Goal: Communication & Community: Answer question/provide support

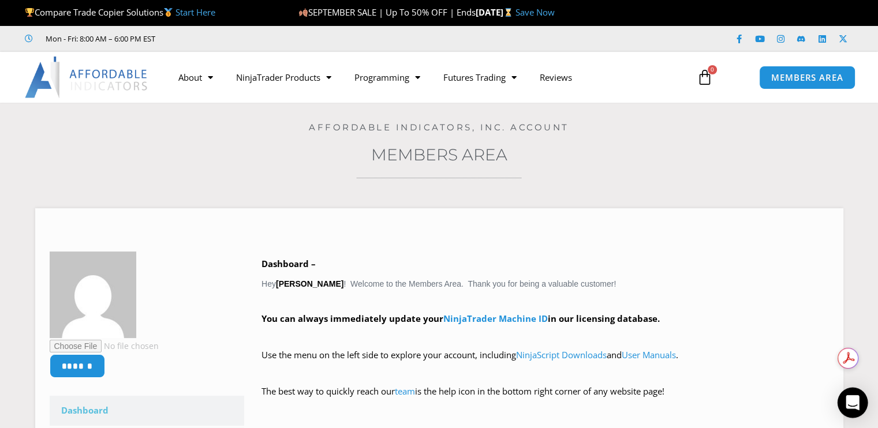
click at [854, 401] on icon "Open Intercom Messenger" at bounding box center [852, 402] width 13 height 15
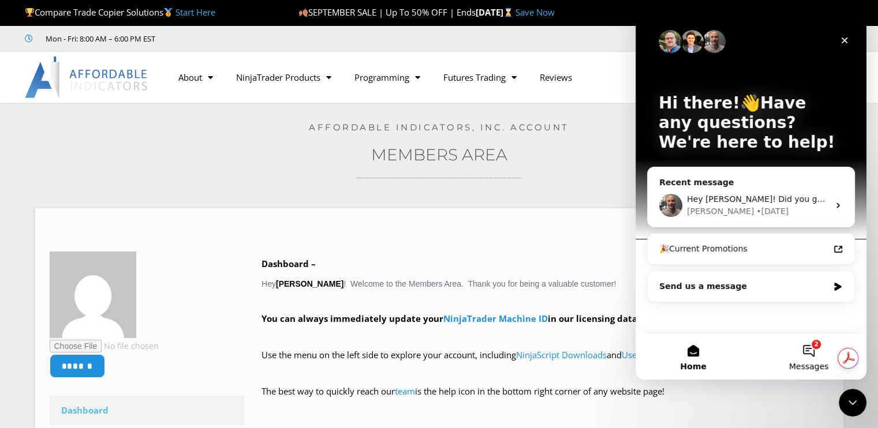
click at [810, 348] on button "2 Messages" at bounding box center [808, 357] width 115 height 46
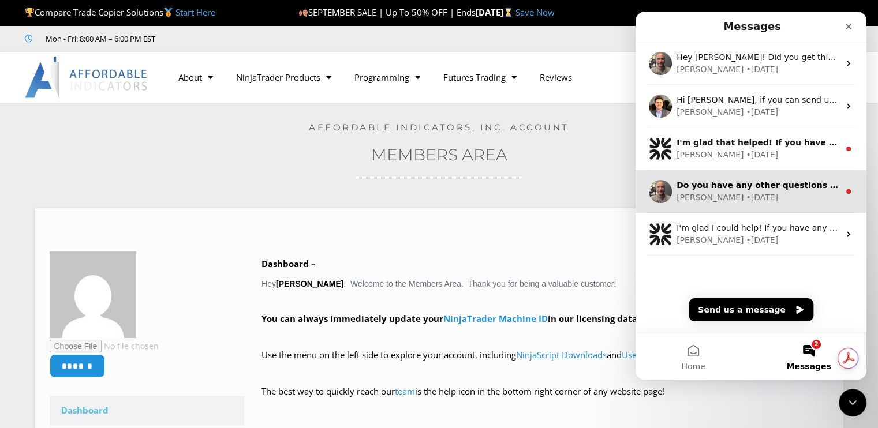
click at [735, 196] on div "Joel • 2w ago" at bounding box center [757, 198] width 163 height 12
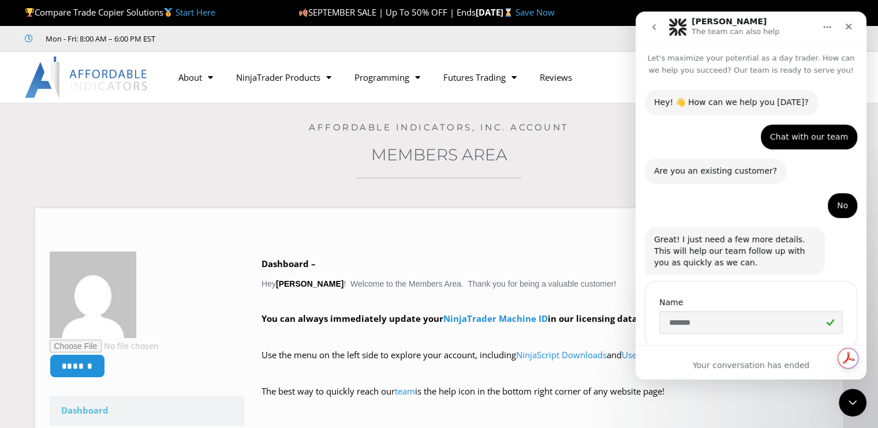
scroll to position [46, 0]
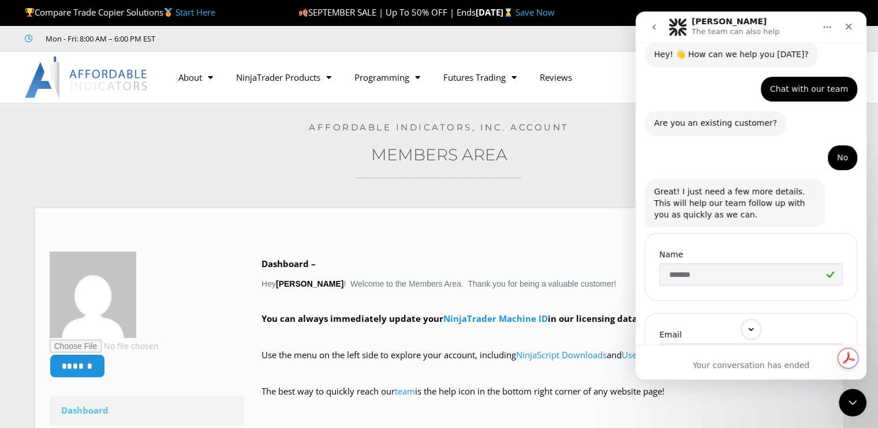
click at [651, 24] on icon "go back" at bounding box center [653, 27] width 9 height 9
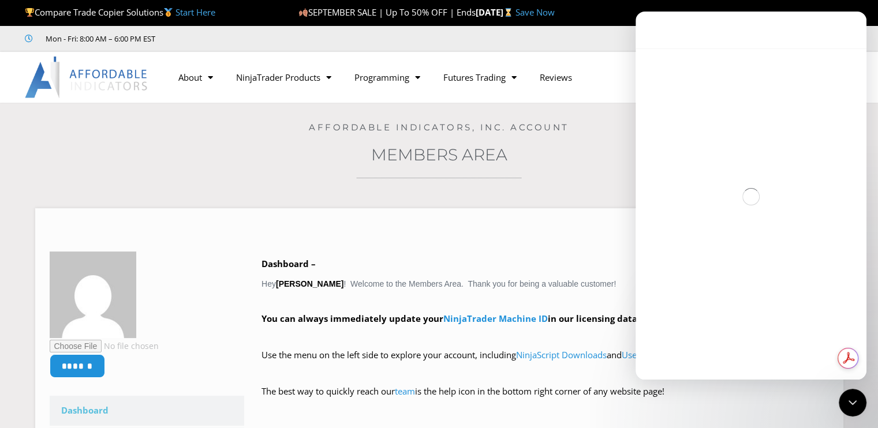
scroll to position [46, 0]
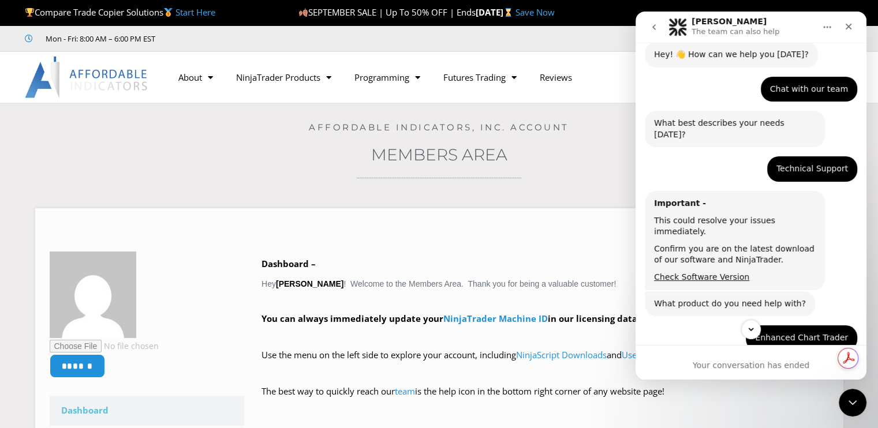
click at [658, 33] on button "go back" at bounding box center [654, 27] width 22 height 22
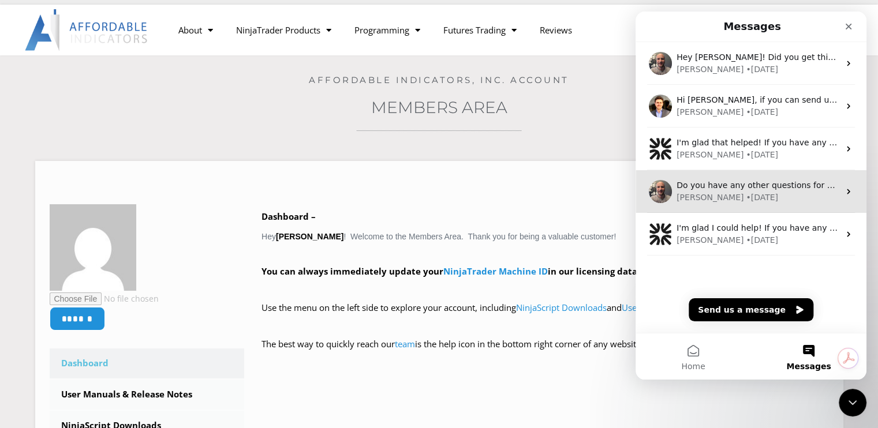
scroll to position [0, 0]
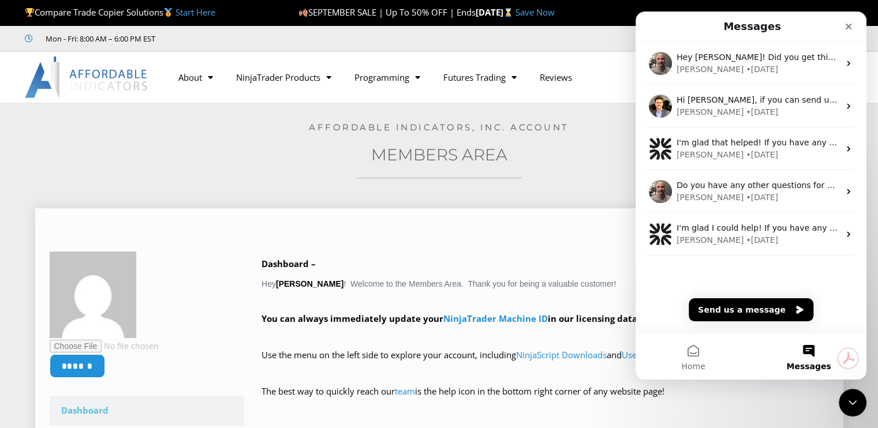
click at [565, 263] on p "Dashboard –" at bounding box center [544, 264] width 567 height 16
click at [852, 23] on icon "Close" at bounding box center [848, 26] width 9 height 9
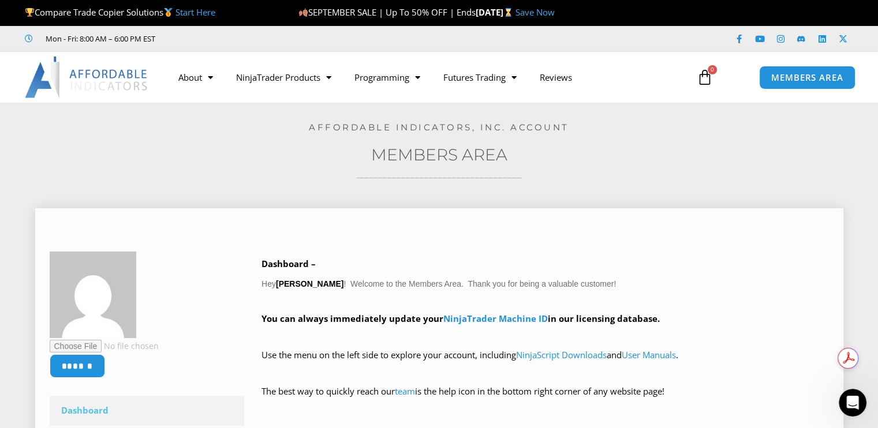
click at [584, 230] on div at bounding box center [439, 235] width 779 height 12
